Goal: Find specific fact: Find contact information

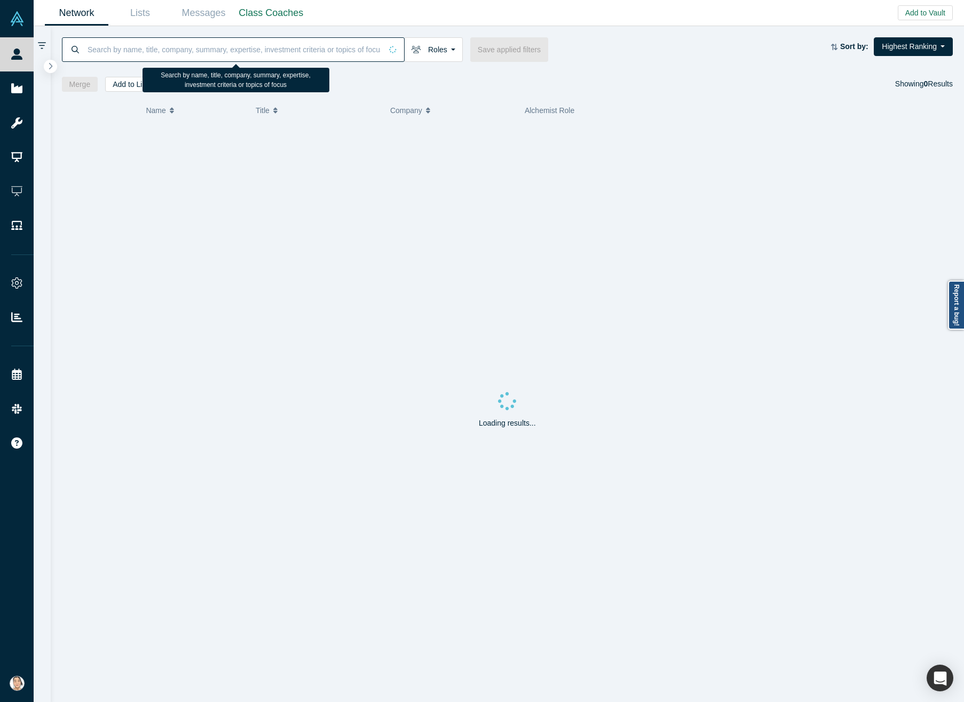
click at [369, 58] on input at bounding box center [233, 49] width 295 height 25
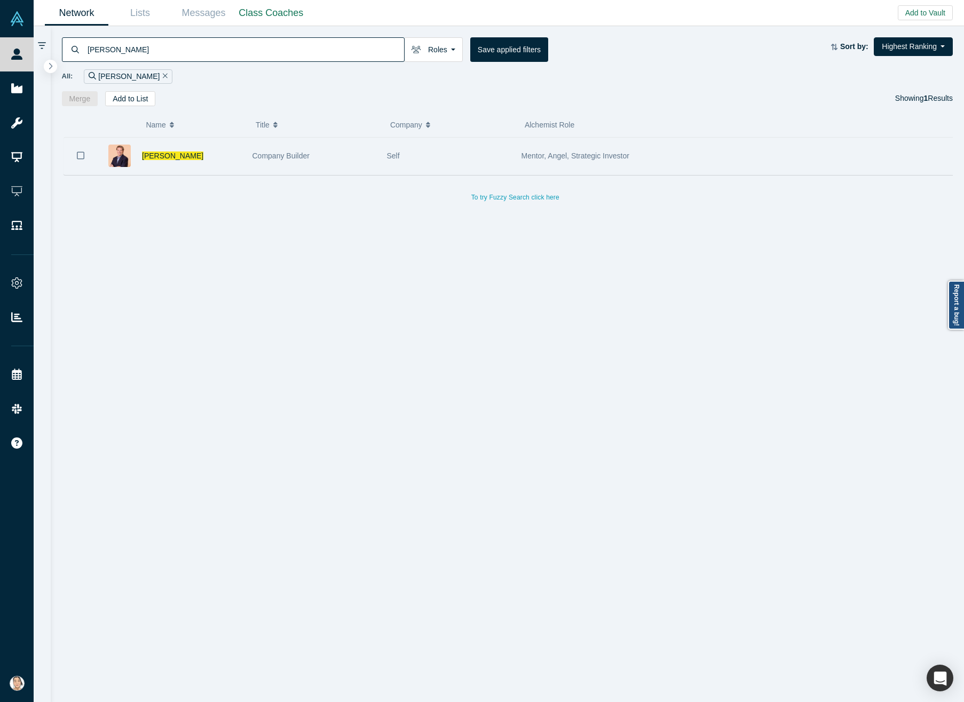
type input "[PERSON_NAME]"
click at [190, 155] on div "[PERSON_NAME]" at bounding box center [191, 156] width 99 height 37
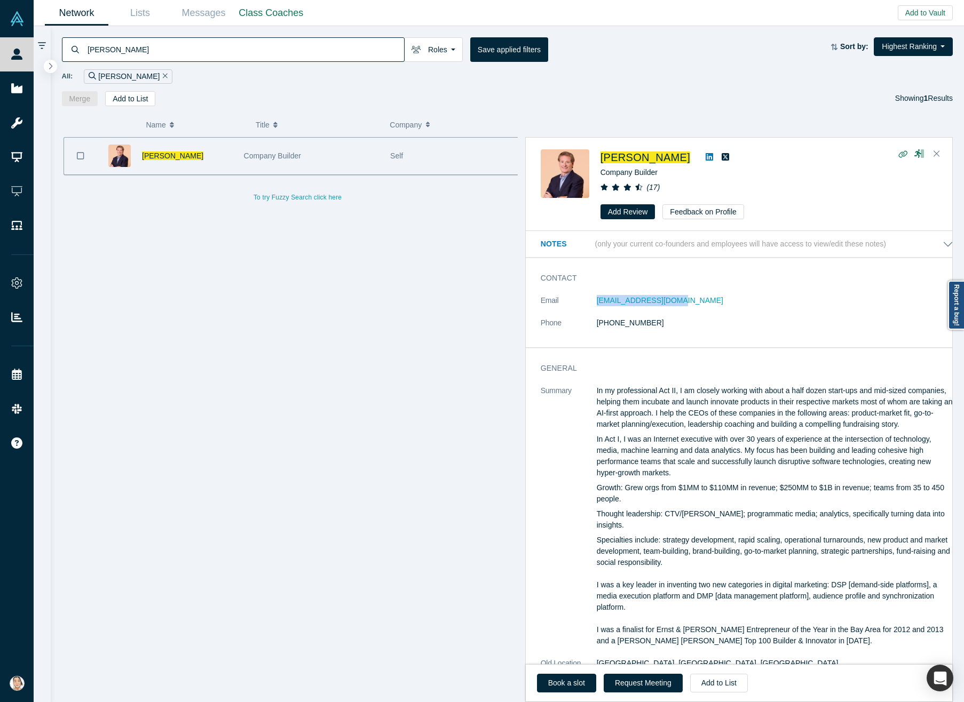
drag, startPoint x: 683, startPoint y: 296, endPoint x: 595, endPoint y: 303, distance: 88.3
click at [596, 305] on dd "[EMAIL_ADDRESS][DOMAIN_NAME]" at bounding box center [774, 300] width 356 height 11
copy link "[EMAIL_ADDRESS][DOMAIN_NAME]"
click at [705, 157] on icon at bounding box center [708, 157] width 7 height 9
